Goal: Check status: Check status

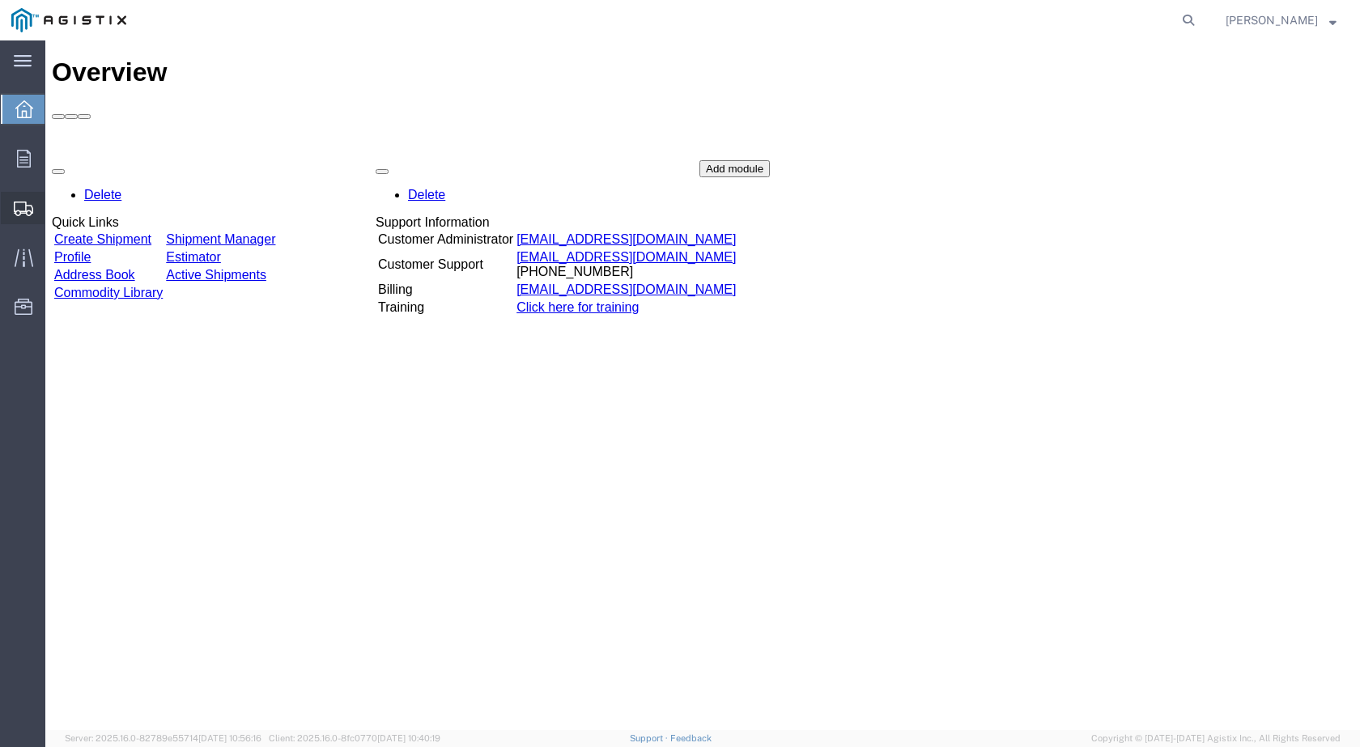
click at [56, 206] on span "Shipments" at bounding box center [50, 208] width 11 height 32
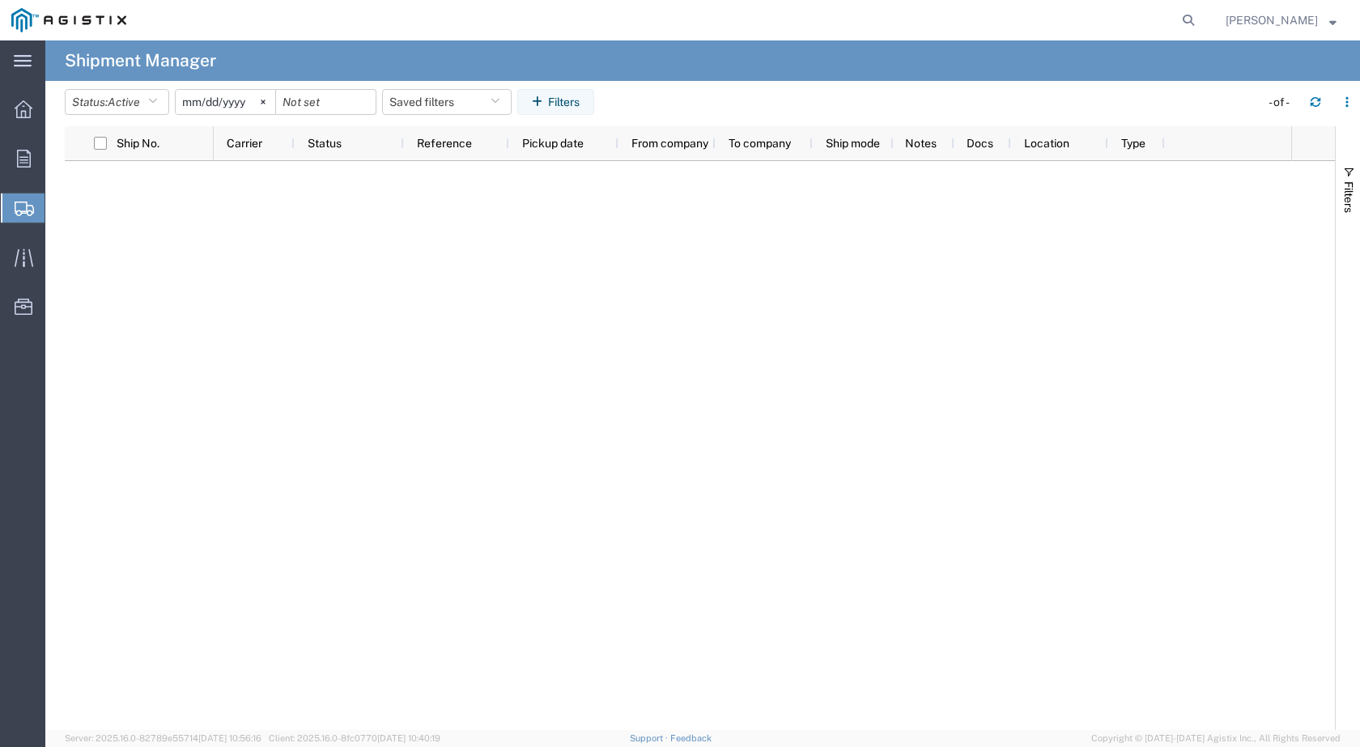
click at [357, 269] on div at bounding box center [752, 445] width 1077 height 569
click at [157, 100] on icon "button" at bounding box center [152, 101] width 9 height 11
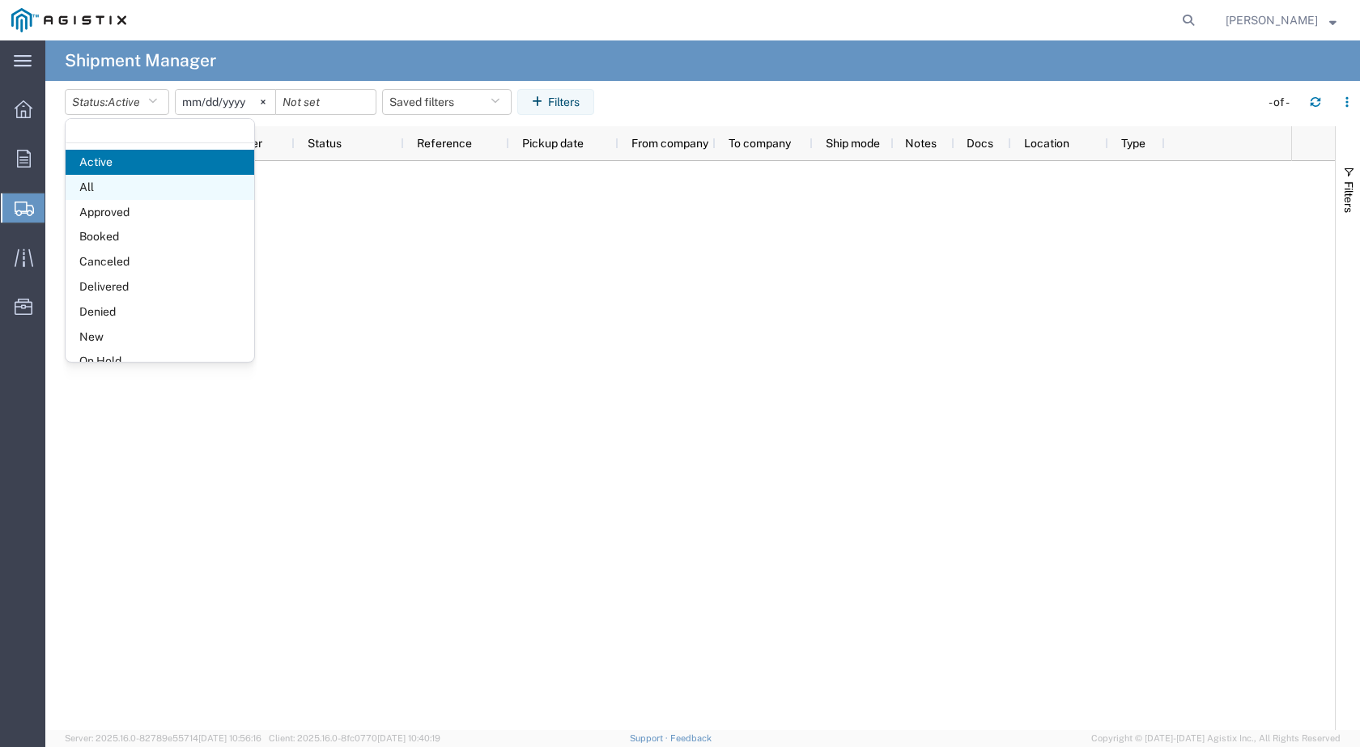
click at [101, 185] on span "All" at bounding box center [160, 187] width 189 height 25
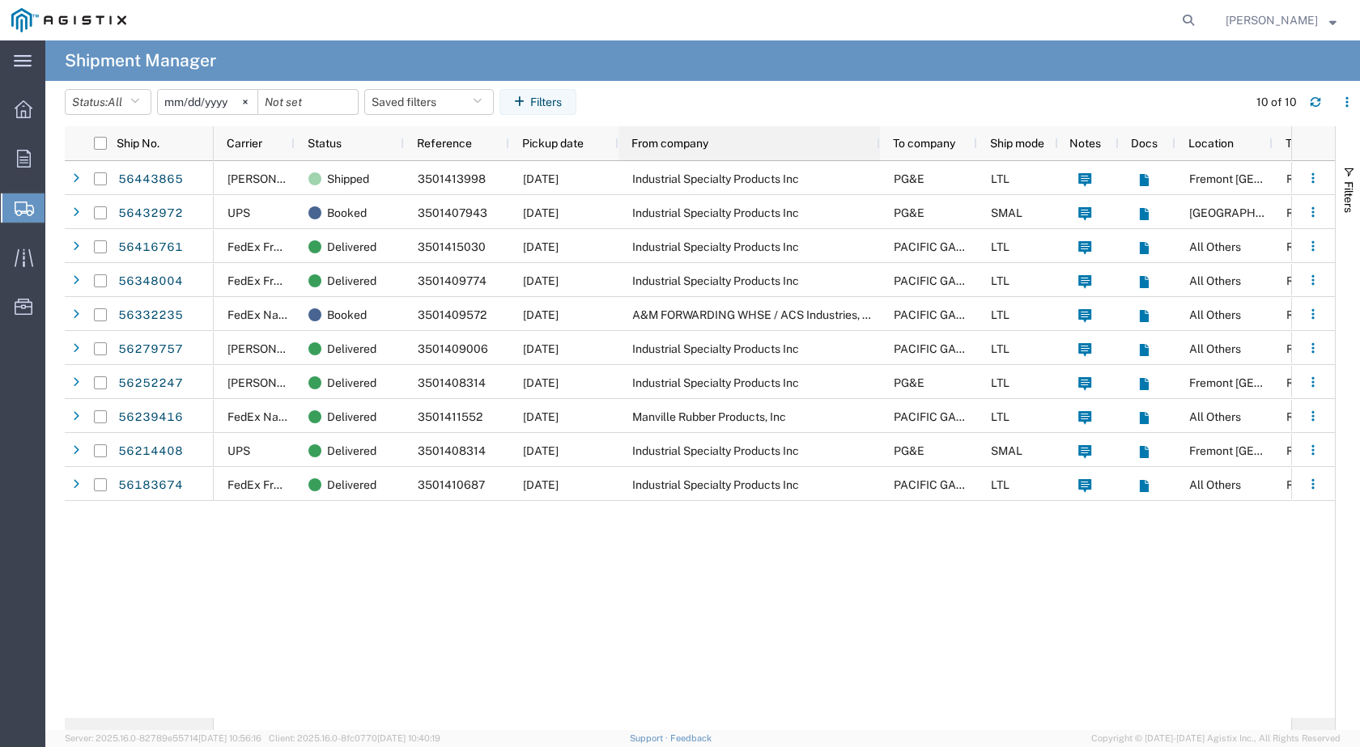
drag, startPoint x: 714, startPoint y: 142, endPoint x: 878, endPoint y: 142, distance: 164.3
click at [878, 142] on div at bounding box center [879, 143] width 6 height 34
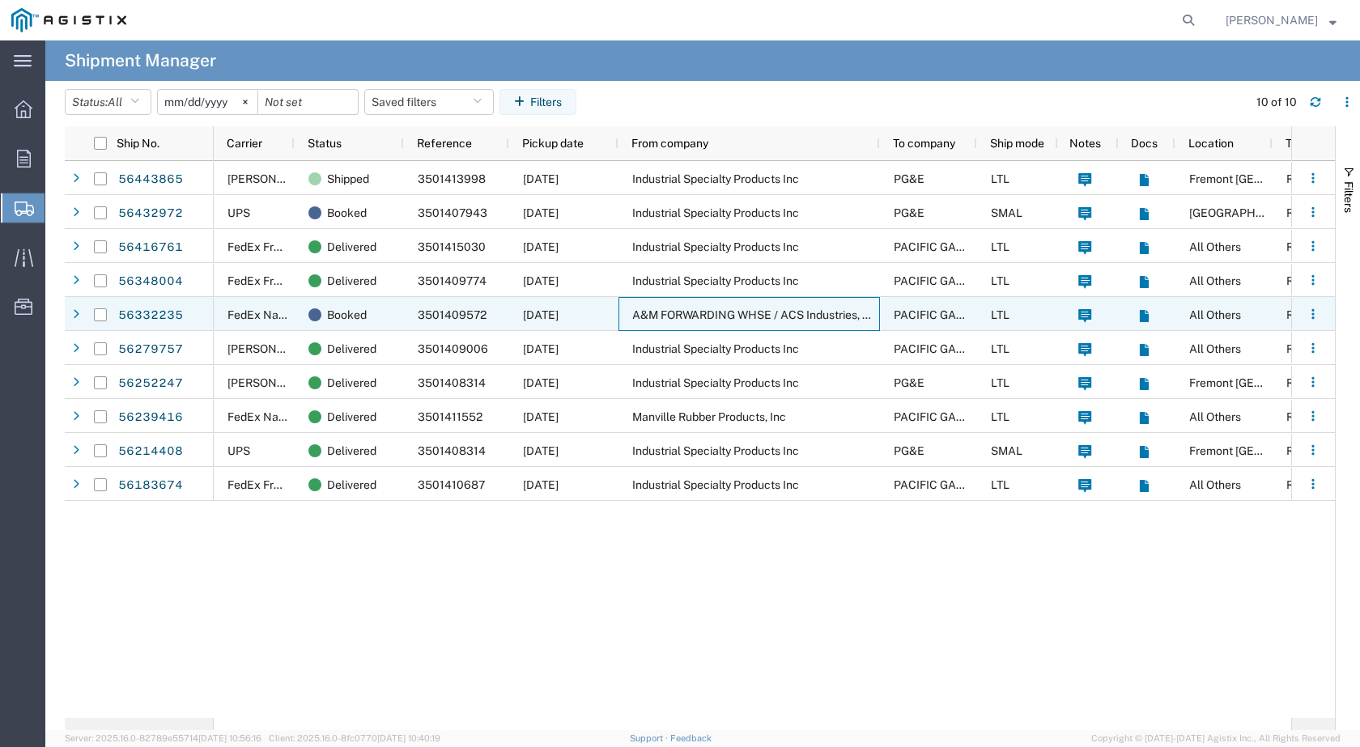
click at [720, 316] on span "A&M FORWARDING WHSE / ACS Industries, Inc" at bounding box center [755, 314] width 246 height 13
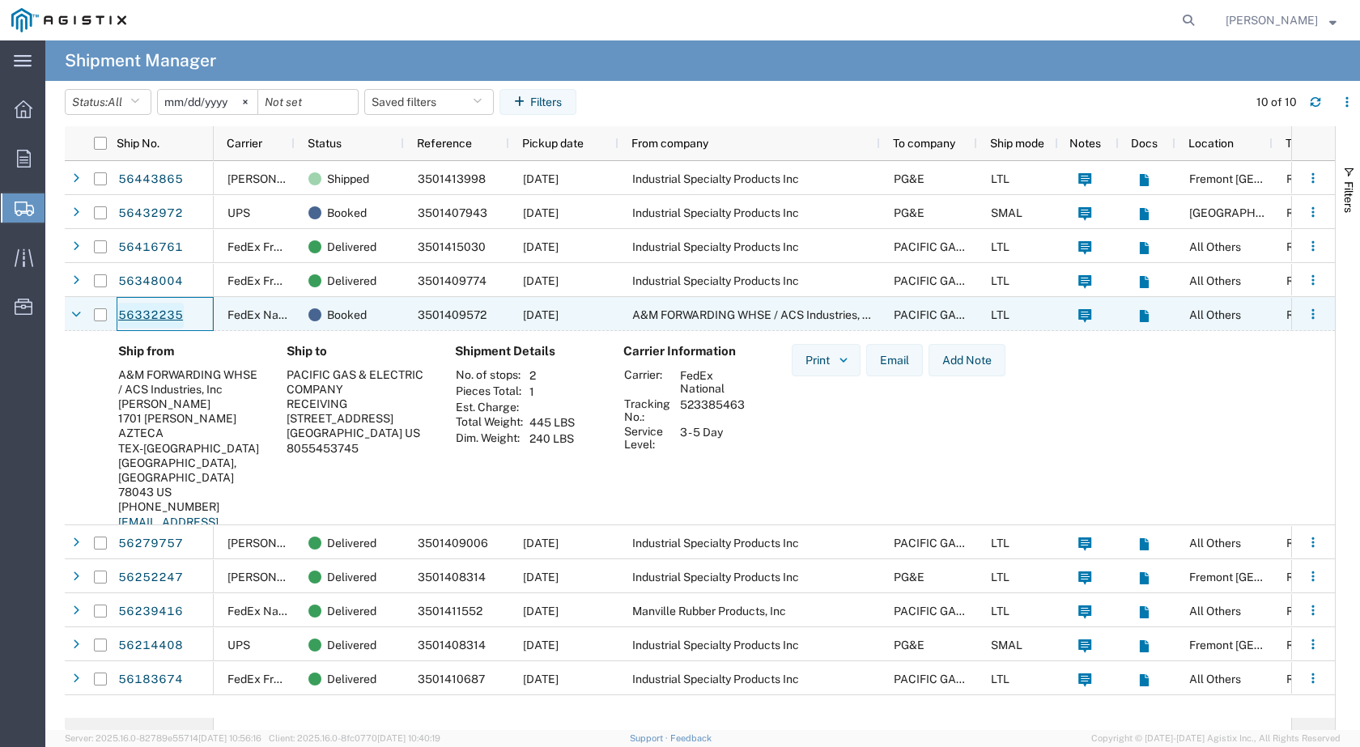
click at [152, 315] on link "56332235" at bounding box center [150, 316] width 66 height 26
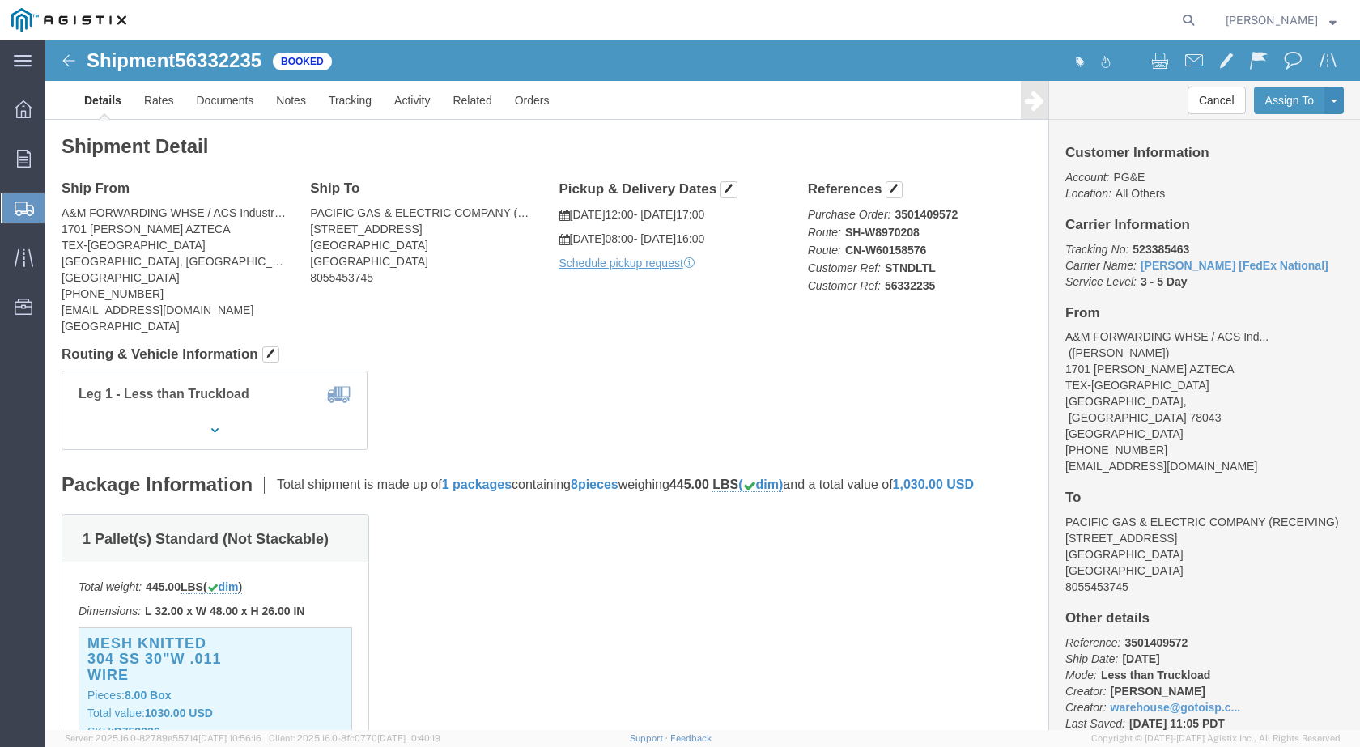
click span "56332235"
copy span "56332235"
click div "Leg 1 - Less than Truckload"
click link "Tracking"
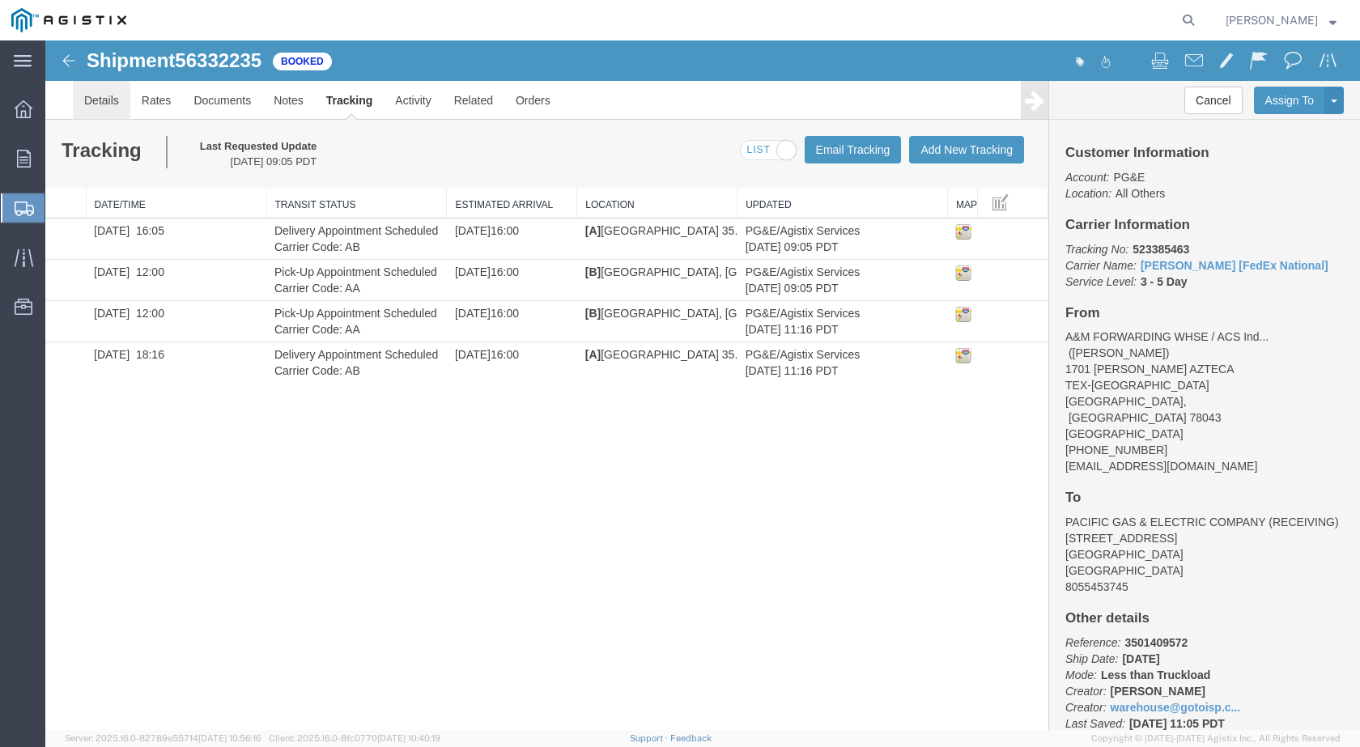
click at [110, 105] on link "Details" at bounding box center [101, 100] width 57 height 39
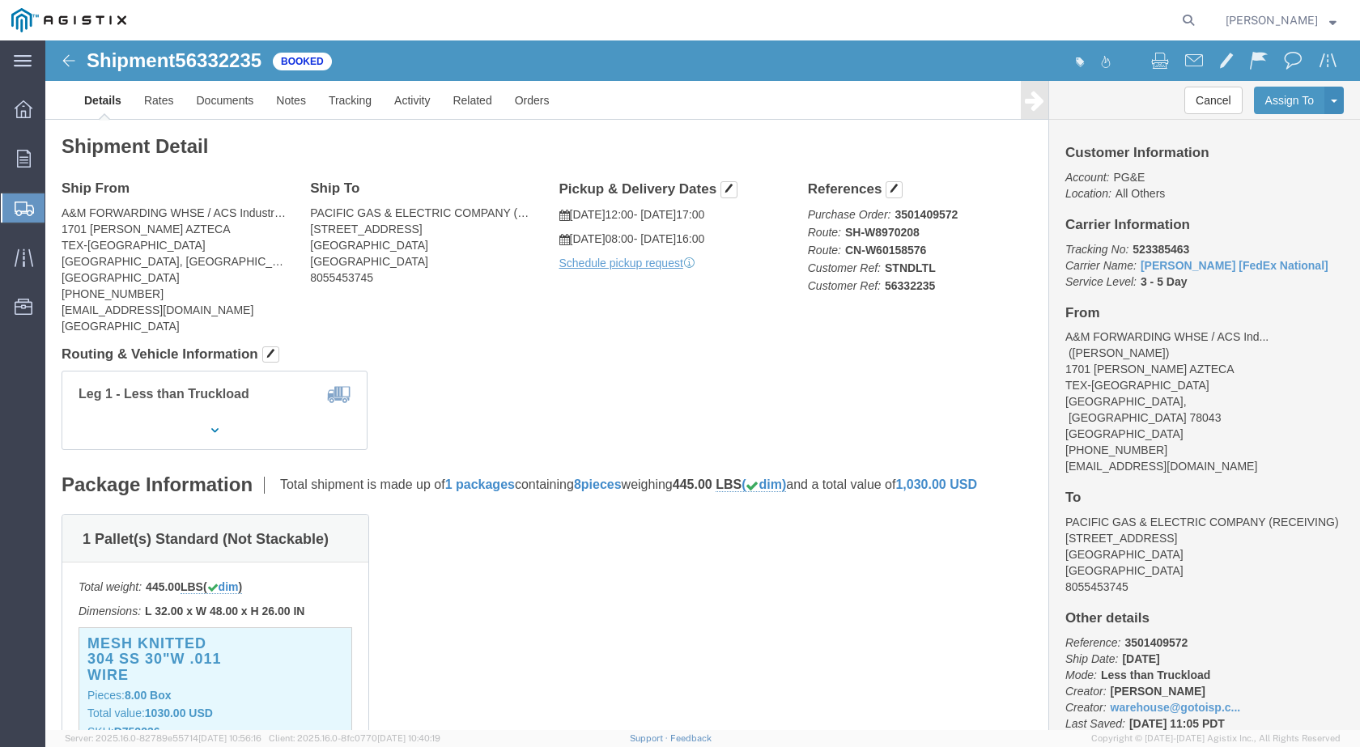
click div "Shipment Detail Ship From A&M FORWARDING WHSE / ACS Industries, Inc ([PERSON_NA…"
click span "56332235"
copy span "56332235"
click span "56332235"
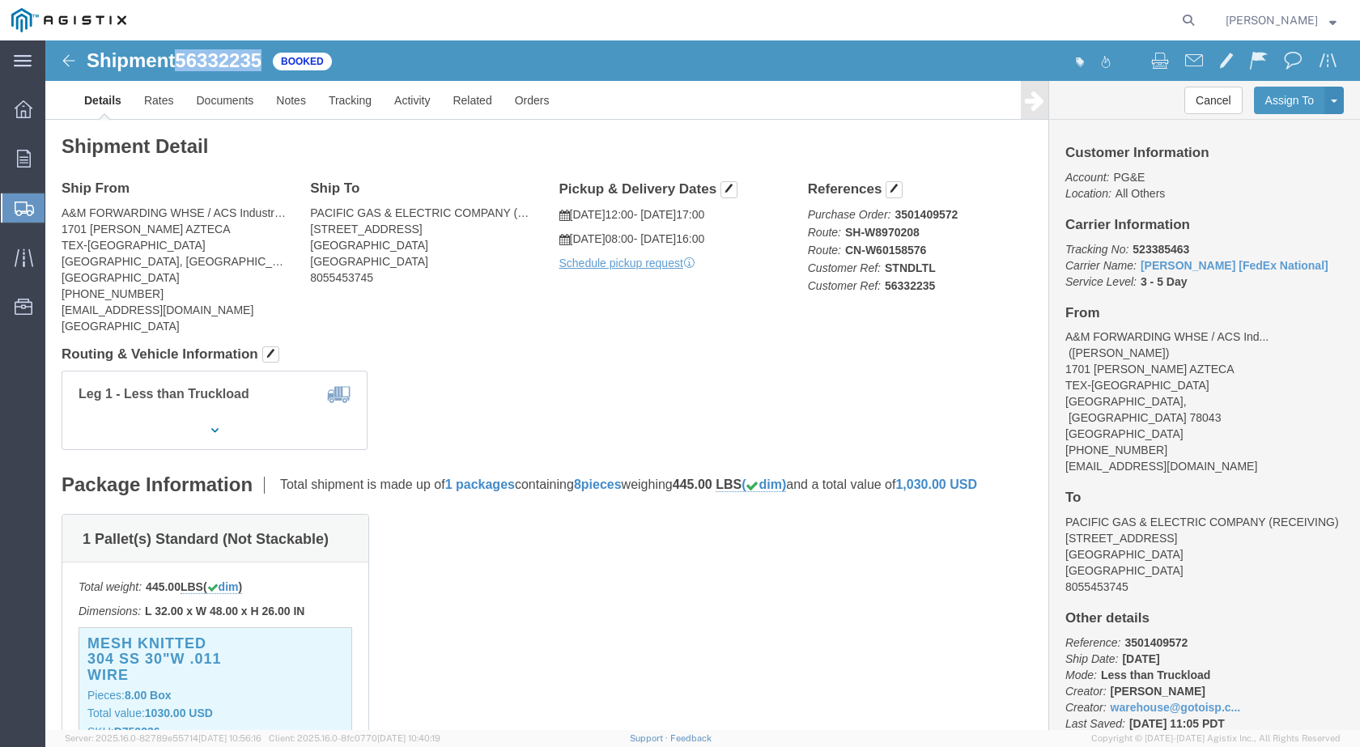
click span "56332235"
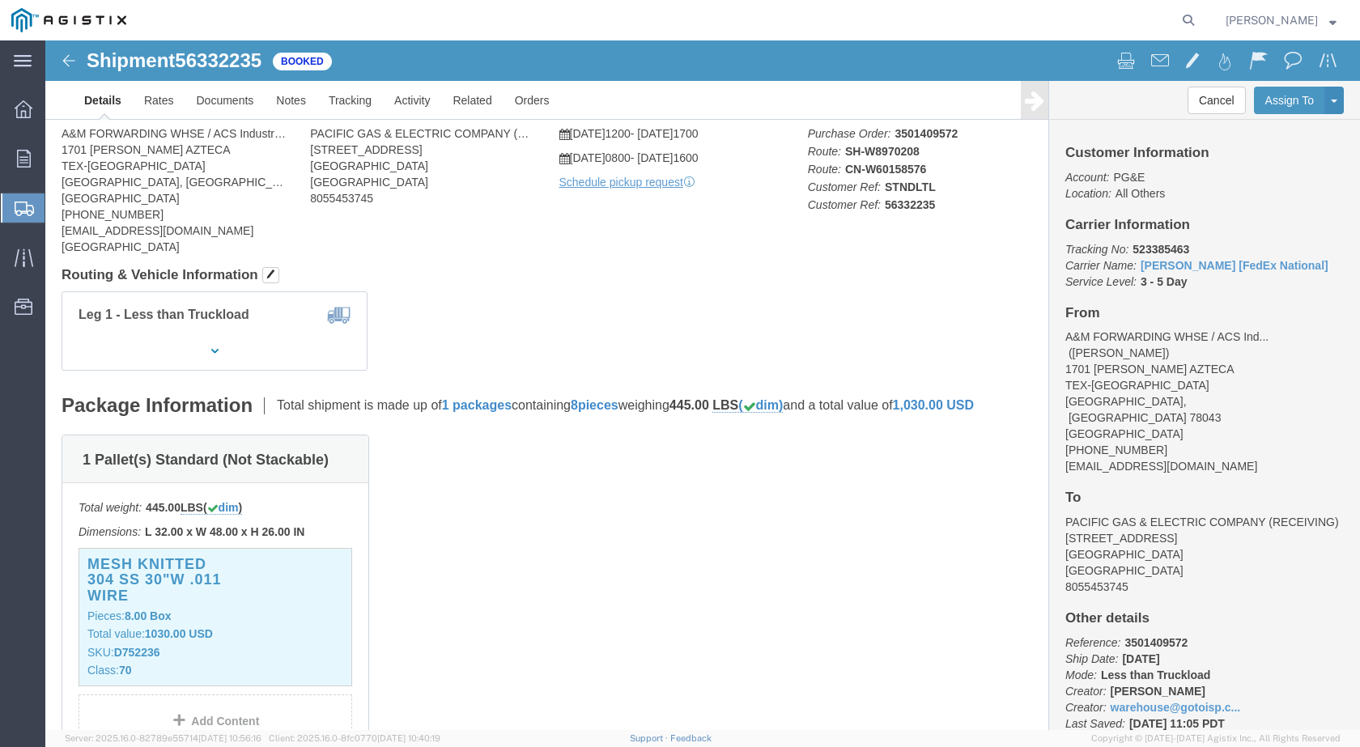
click at [23, 211] on icon at bounding box center [24, 209] width 19 height 15
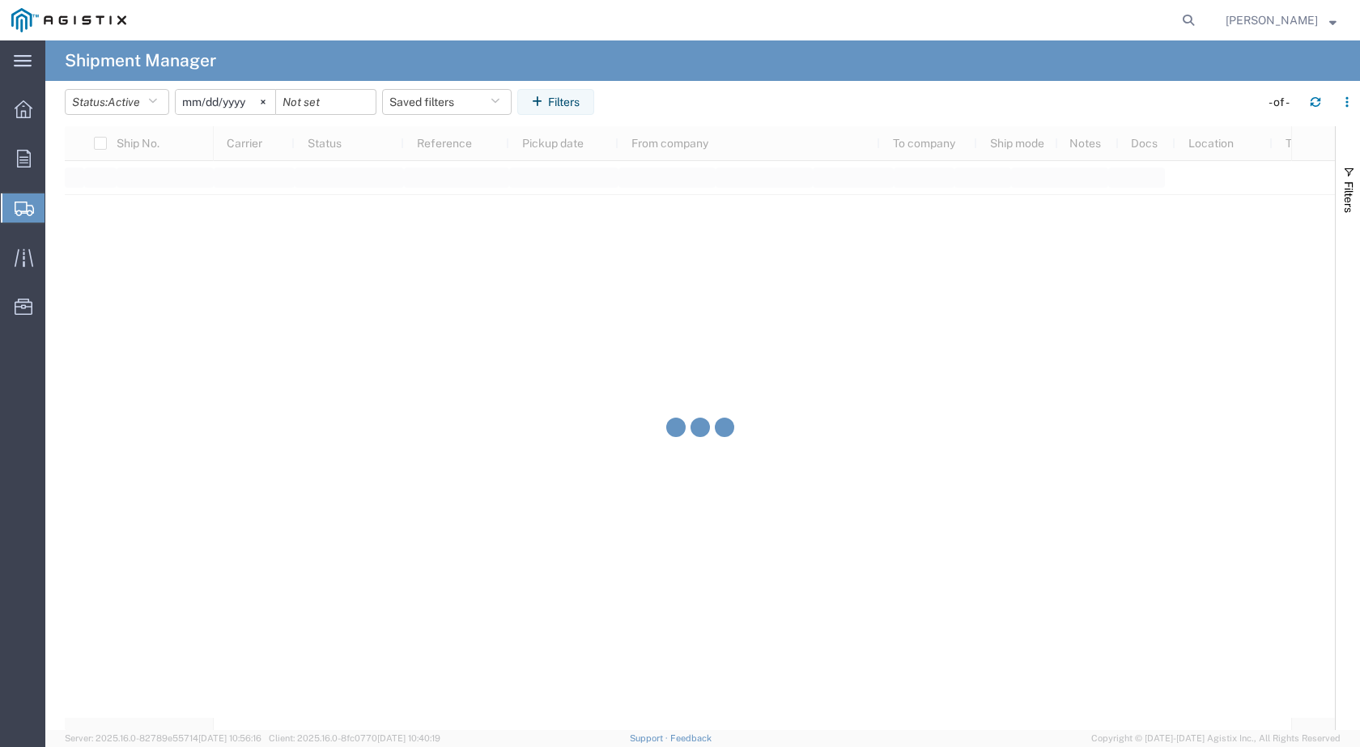
click at [57, 207] on span "Shipments" at bounding box center [51, 208] width 13 height 32
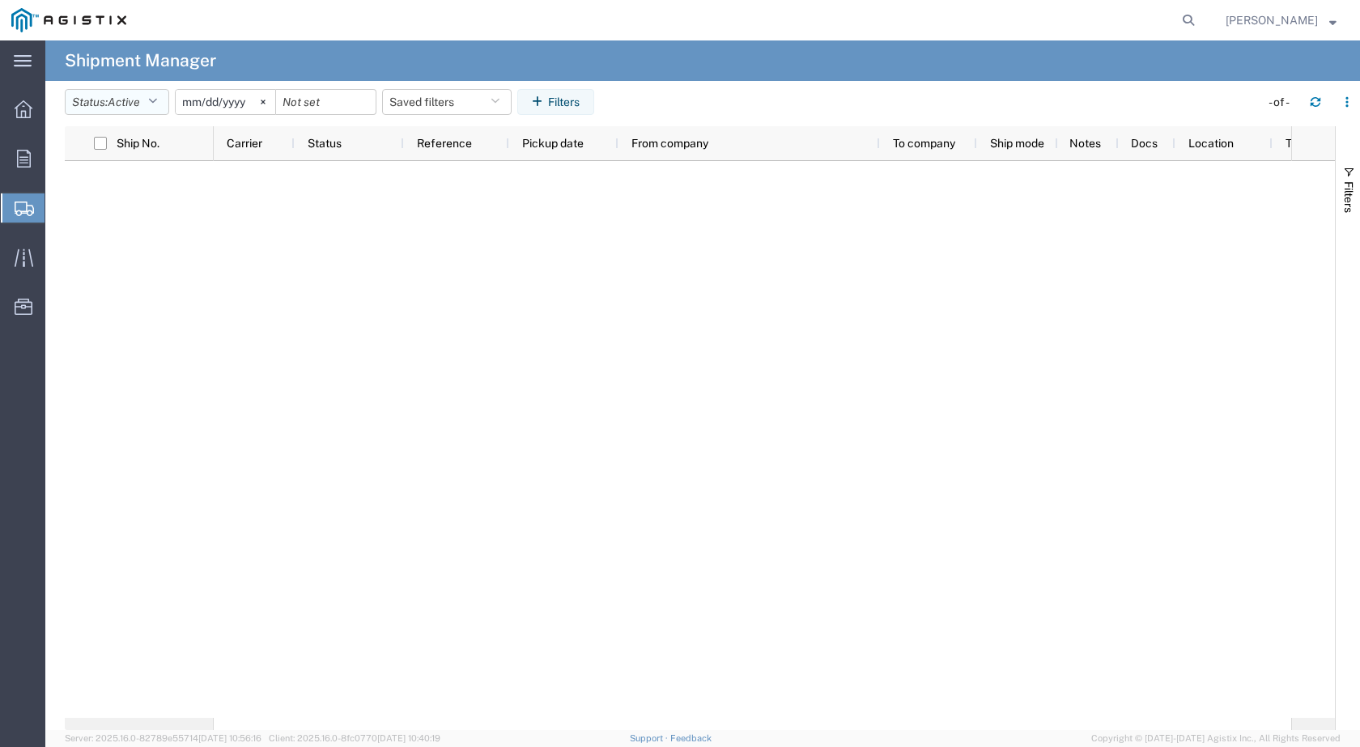
click at [155, 100] on icon "button" at bounding box center [152, 101] width 9 height 11
click at [138, 153] on span "Active" at bounding box center [160, 162] width 189 height 25
click at [155, 105] on icon "button" at bounding box center [152, 101] width 9 height 11
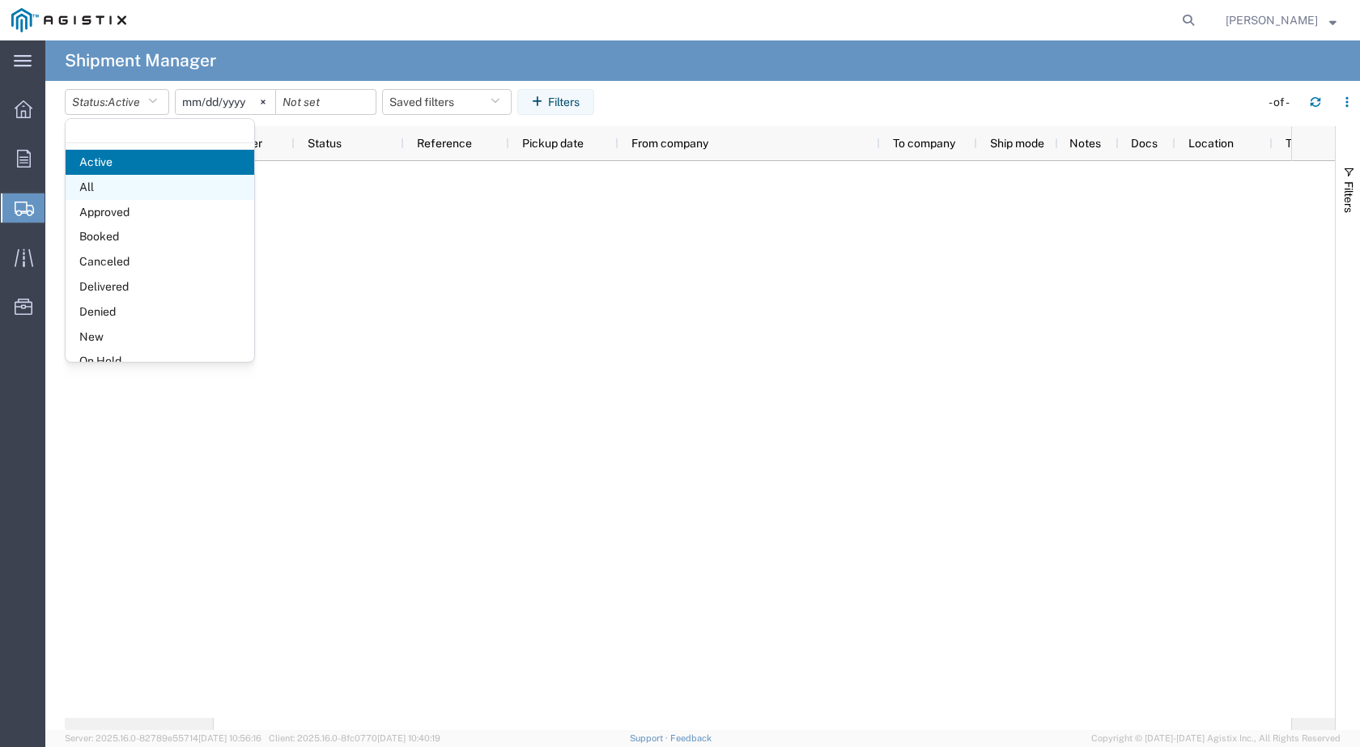
click at [102, 187] on span "All" at bounding box center [160, 187] width 189 height 25
